Goal: Find specific page/section: Find specific page/section

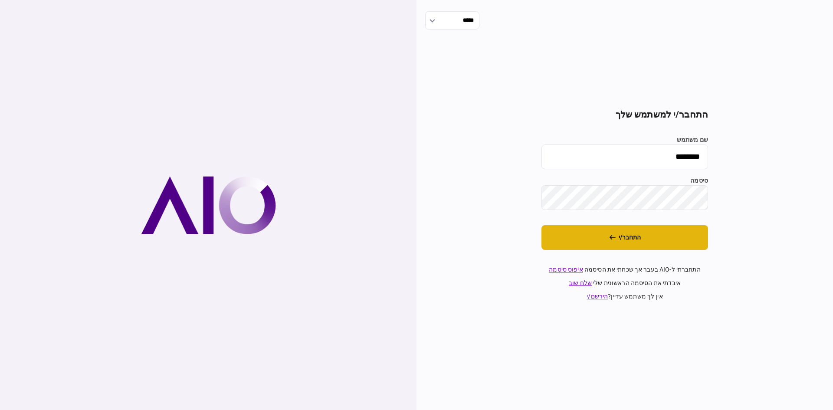
click at [617, 234] on button "התחבר/י" at bounding box center [625, 237] width 167 height 25
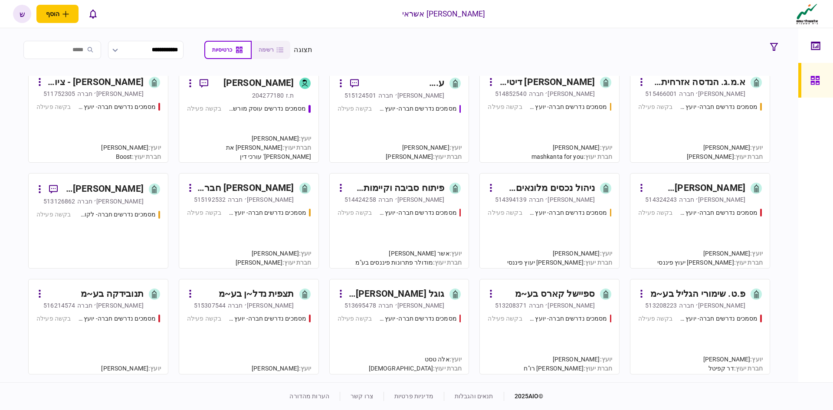
scroll to position [694, 0]
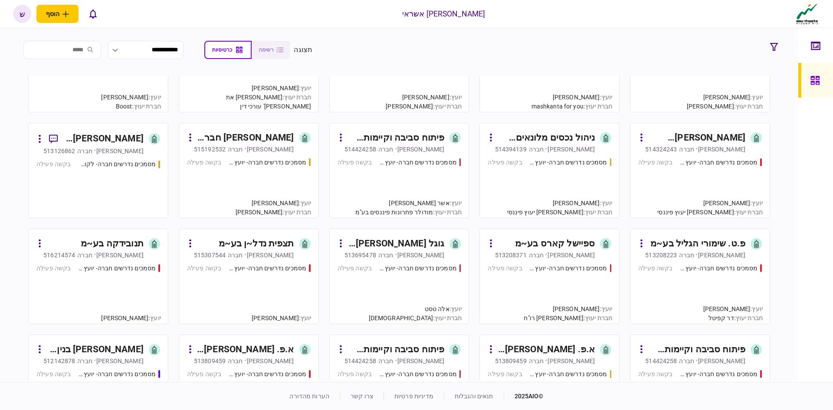
click at [88, 48] on input "search" at bounding box center [62, 50] width 78 height 18
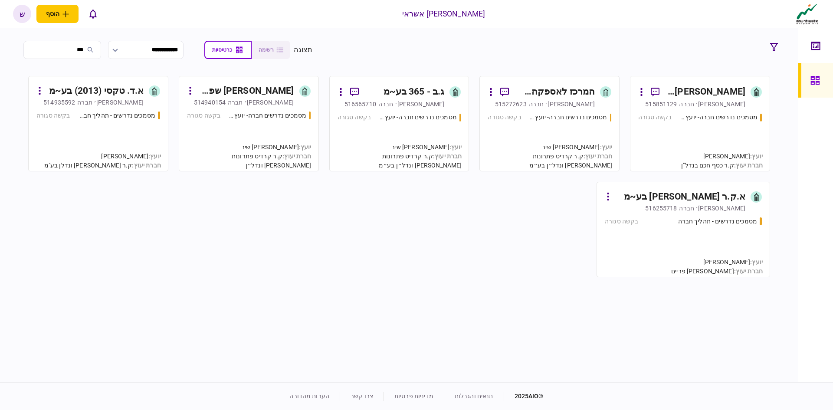
scroll to position [0, 0]
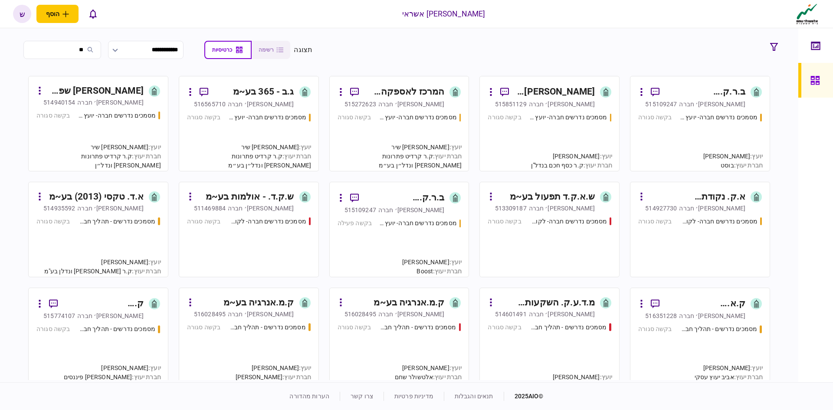
type input "*"
